Goal: Transaction & Acquisition: Subscribe to service/newsletter

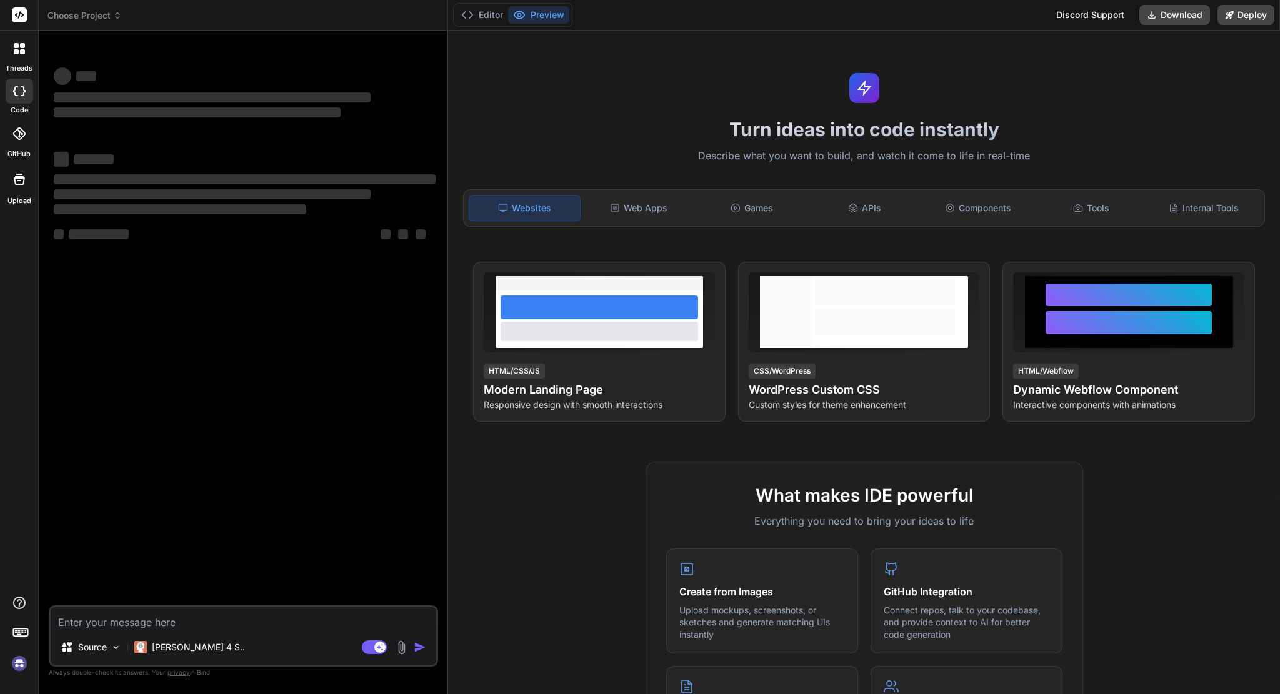
type textarea "x"
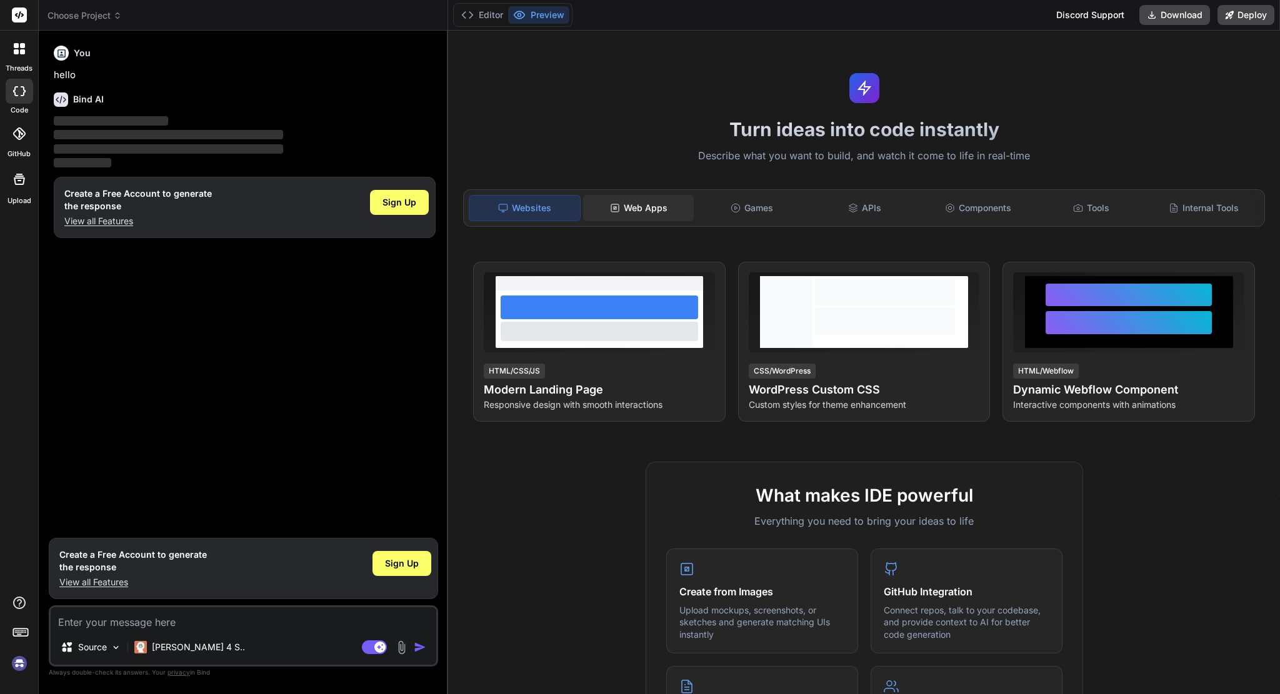
click at [641, 207] on div "Web Apps" at bounding box center [638, 208] width 111 height 26
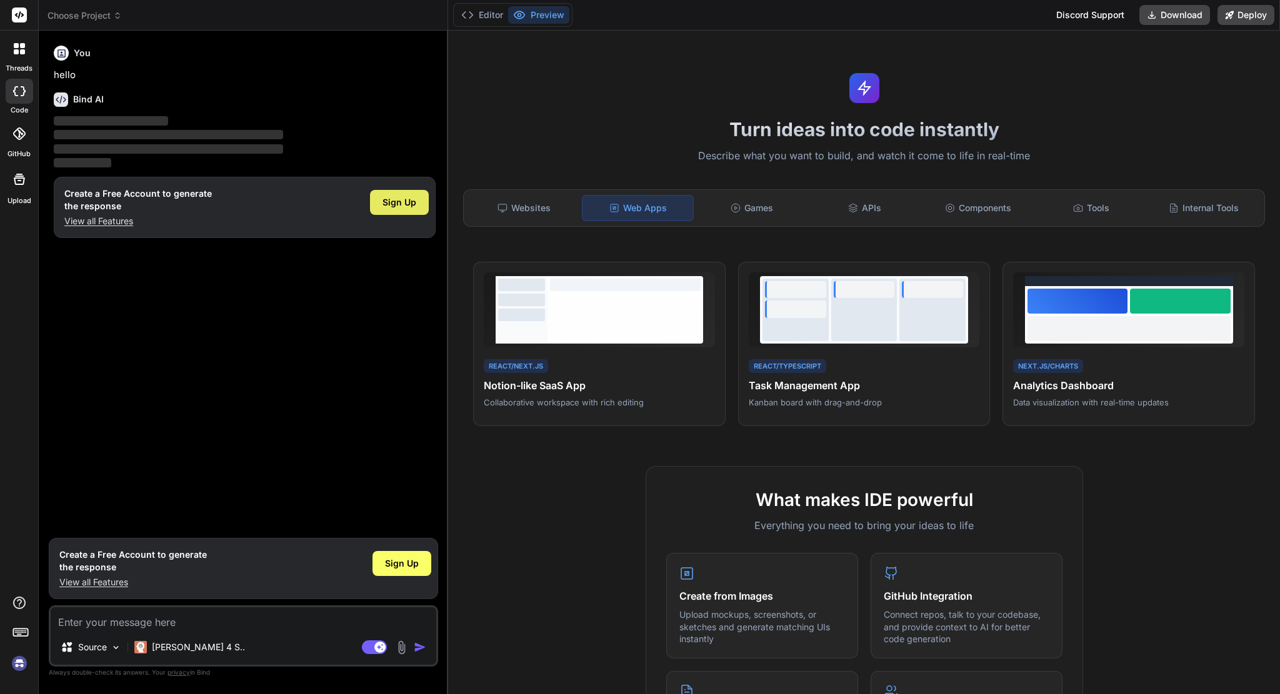
click at [396, 200] on span "Sign Up" at bounding box center [399, 202] width 34 height 12
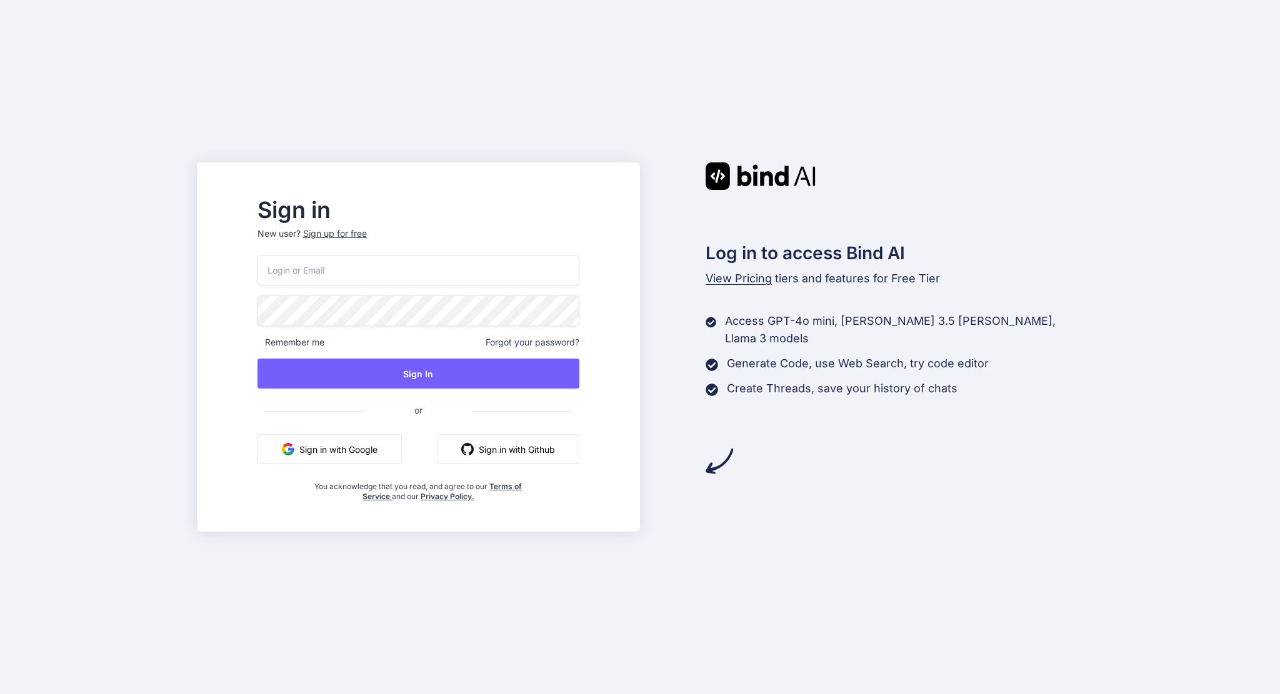
click at [428, 280] on input "email" at bounding box center [418, 270] width 322 height 31
type input "jason@edgesuitepro.com"
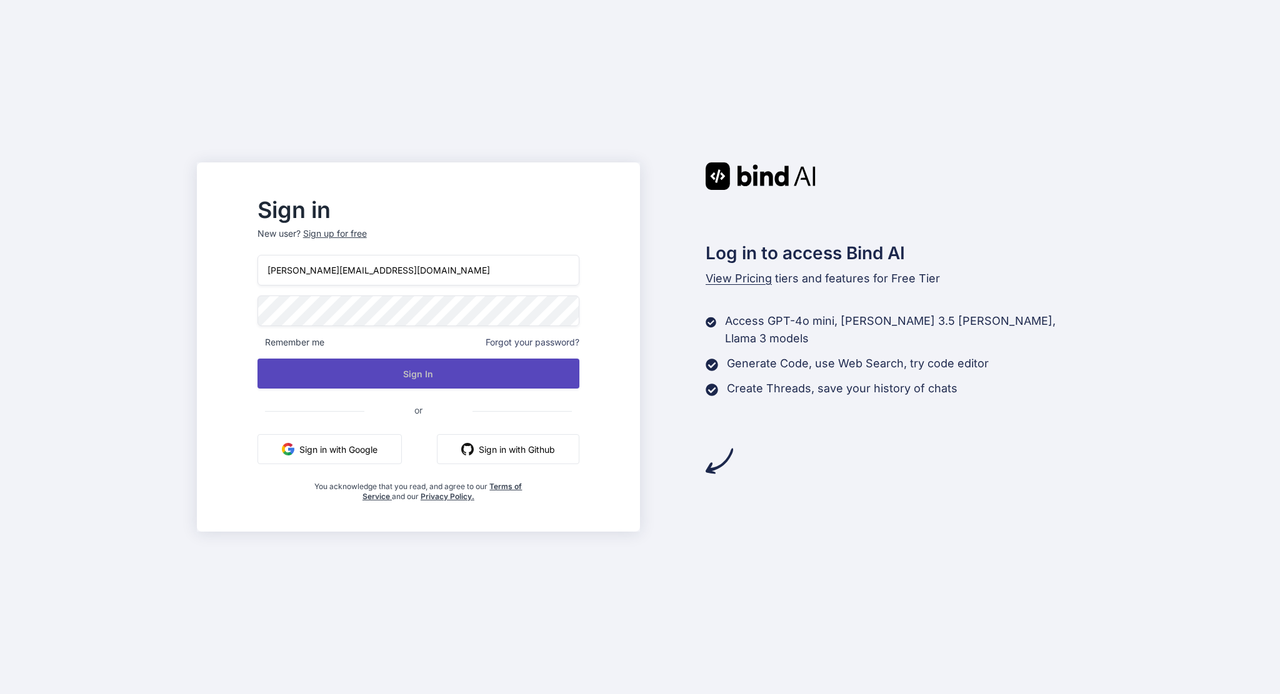
click at [461, 373] on button "Sign In" at bounding box center [418, 374] width 322 height 30
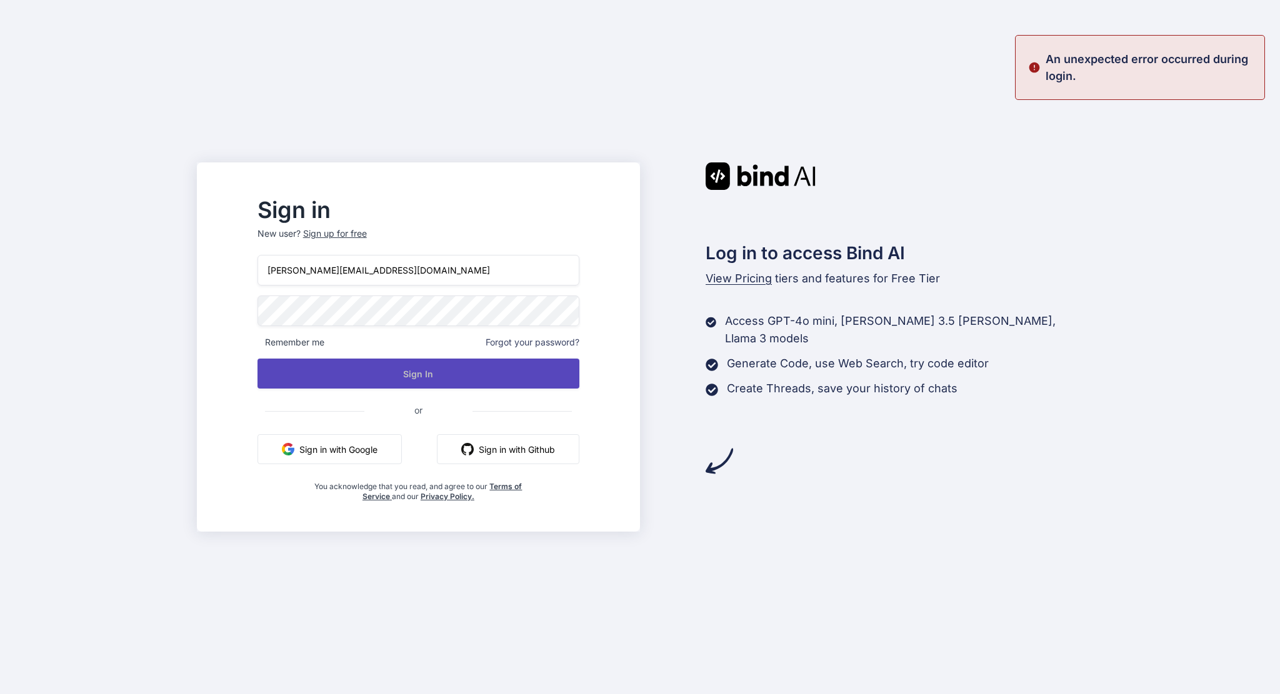
click at [422, 374] on button "Sign In" at bounding box center [418, 374] width 322 height 30
